Goal: Information Seeking & Learning: Understand process/instructions

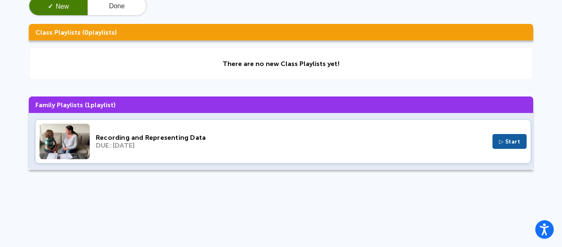
scroll to position [52, 0]
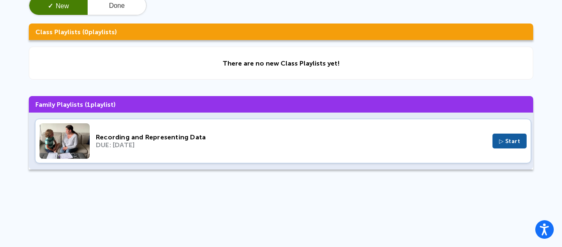
click at [301, 152] on div "Recording and Representing Data DUE: [DATE] ▷ Start" at bounding box center [283, 141] width 497 height 44
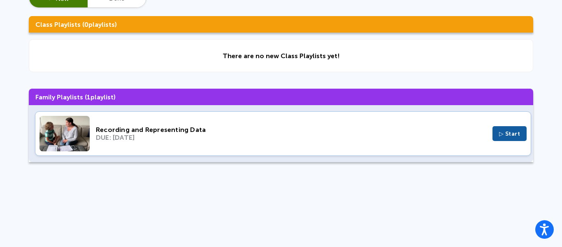
scroll to position [59, 0]
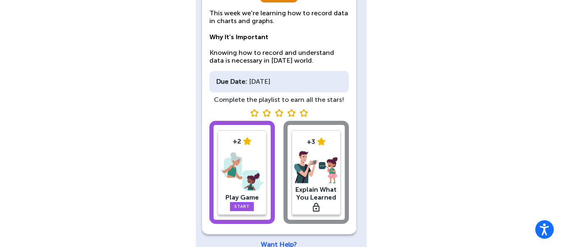
scroll to position [57, 0]
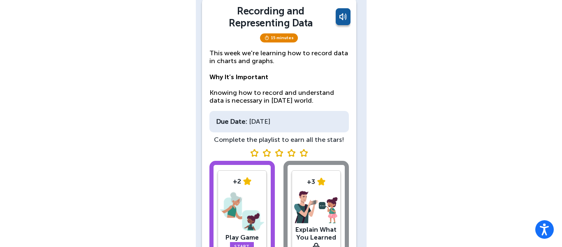
click at [239, 201] on img at bounding box center [242, 211] width 44 height 43
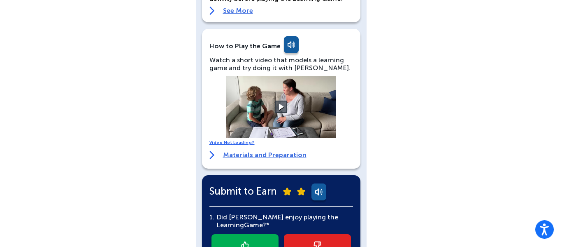
scroll to position [123, 0]
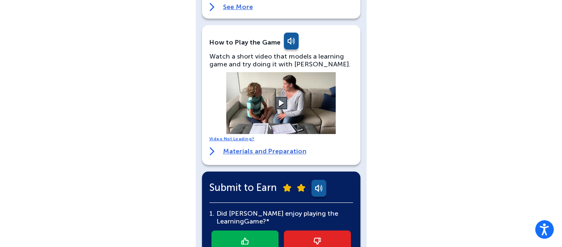
click at [270, 154] on link "Materials and Preparation" at bounding box center [258, 151] width 97 height 8
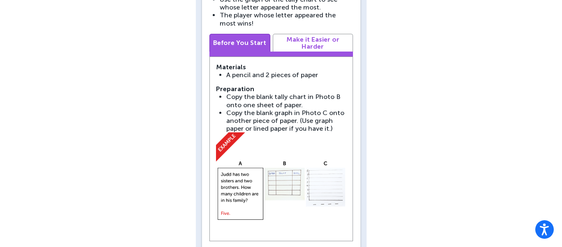
scroll to position [445, 0]
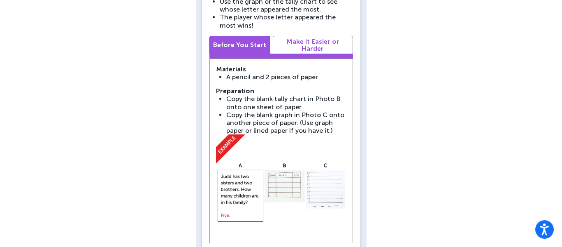
click at [314, 40] on link "Make it Easier or Harder" at bounding box center [313, 45] width 80 height 18
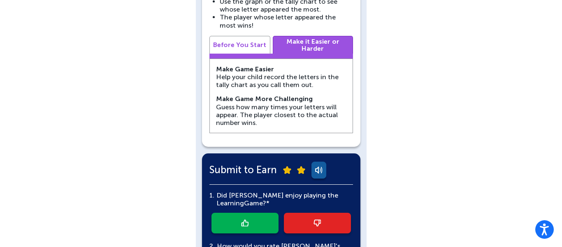
click at [248, 42] on link "Before You Start" at bounding box center [240, 45] width 61 height 18
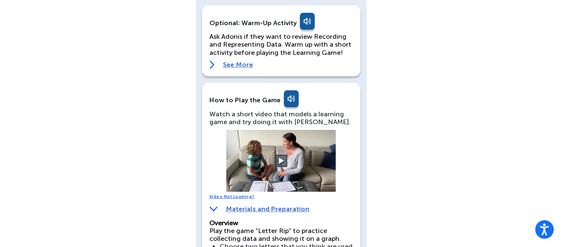
scroll to position [0, 0]
